Goal: Find specific page/section: Find specific page/section

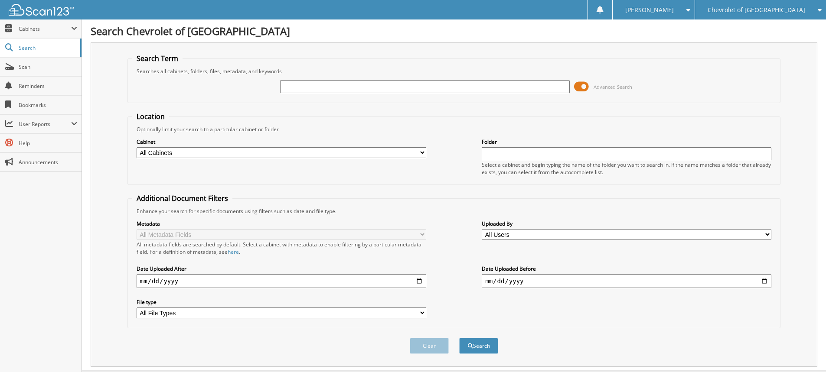
drag, startPoint x: 307, startPoint y: 88, endPoint x: 312, endPoint y: 79, distance: 9.9
click at [312, 79] on div at bounding box center [425, 86] width 290 height 15
type input "p8297"
click at [459, 338] on button "Search" at bounding box center [478, 346] width 39 height 16
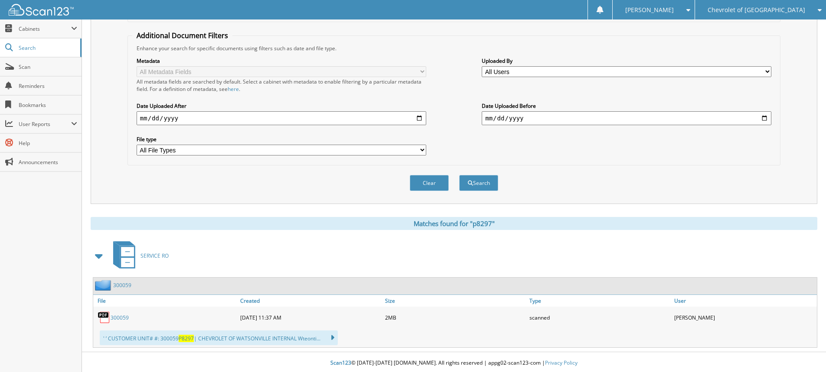
scroll to position [165, 0]
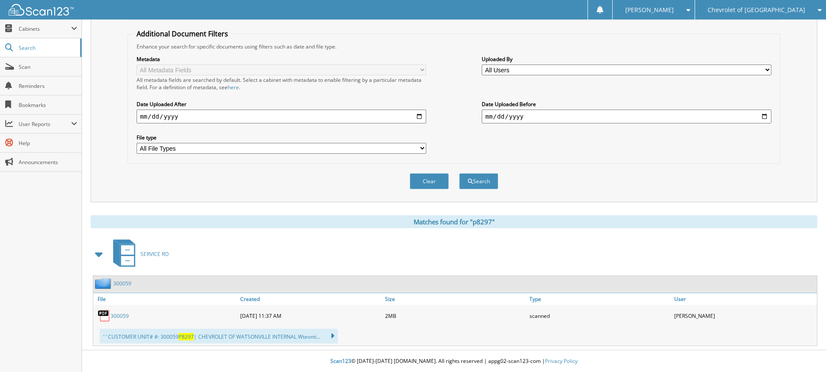
click at [117, 317] on link "300059" at bounding box center [120, 316] width 18 height 7
